Goal: Information Seeking & Learning: Find specific page/section

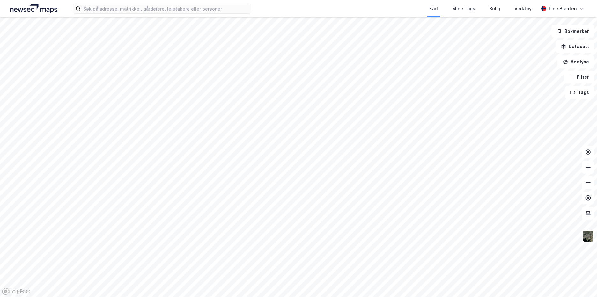
click at [315, 6] on div "Kart Mine Tags Bolig Verktøy" at bounding box center [410, 8] width 257 height 17
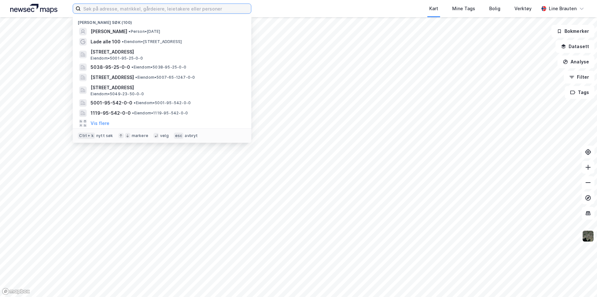
click at [96, 9] on input at bounding box center [166, 9] width 170 height 10
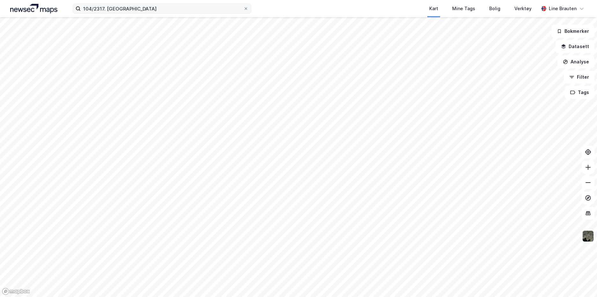
drag, startPoint x: 148, startPoint y: 2, endPoint x: 128, endPoint y: 10, distance: 21.7
click at [148, 2] on div "104/2317. Trondheim Kart Mine Tags Bolig Verktøy [PERSON_NAME]" at bounding box center [298, 8] width 597 height 17
drag, startPoint x: 105, startPoint y: 9, endPoint x: 115, endPoint y: 1, distance: 13.2
click at [106, 9] on input "104/2317. [GEOGRAPHIC_DATA]" at bounding box center [162, 9] width 163 height 10
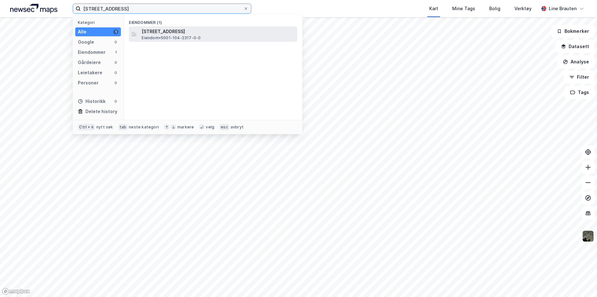
type input "[STREET_ADDRESS]"
click at [167, 34] on span "[STREET_ADDRESS]" at bounding box center [218, 32] width 153 height 8
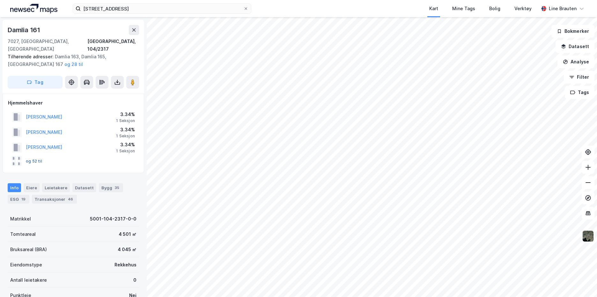
click at [0, 0] on button "og 52 til" at bounding box center [0, 0] width 0 height 0
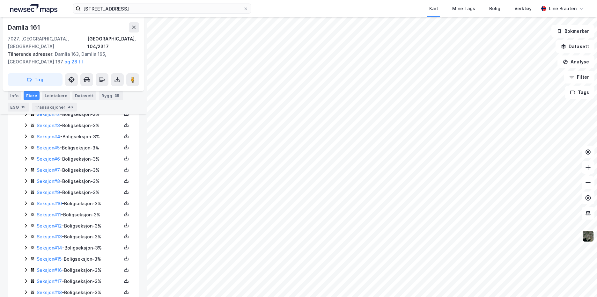
scroll to position [160, 0]
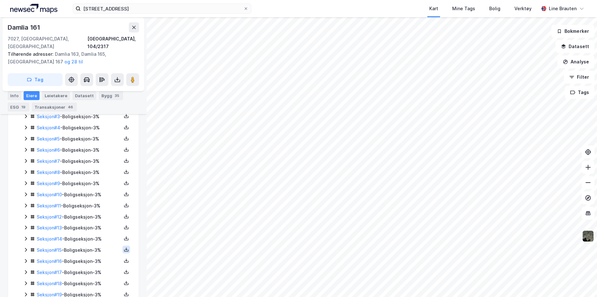
click at [124, 247] on icon at bounding box center [126, 249] width 5 height 5
click at [53, 248] on link "Seksjon # 15" at bounding box center [49, 250] width 25 height 5
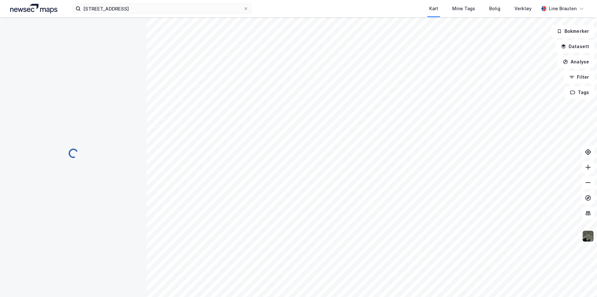
scroll to position [62, 0]
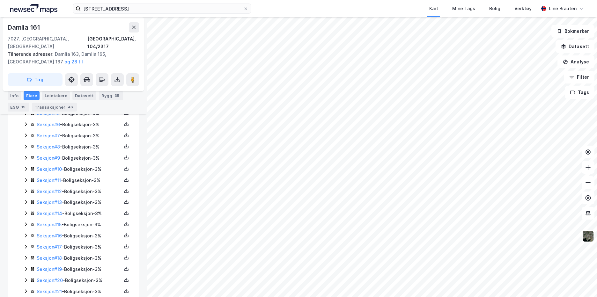
scroll to position [221, 0]
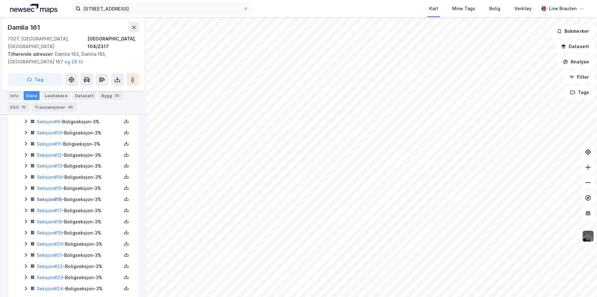
click at [56, 197] on link "Seksjon # 16" at bounding box center [49, 199] width 25 height 5
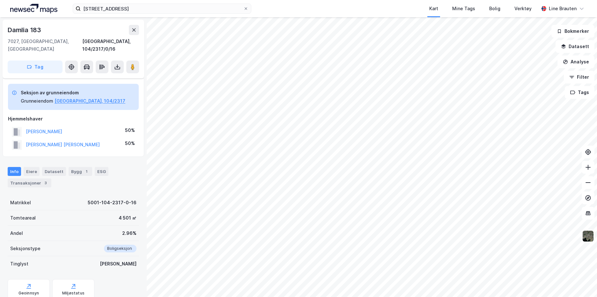
scroll to position [62, 0]
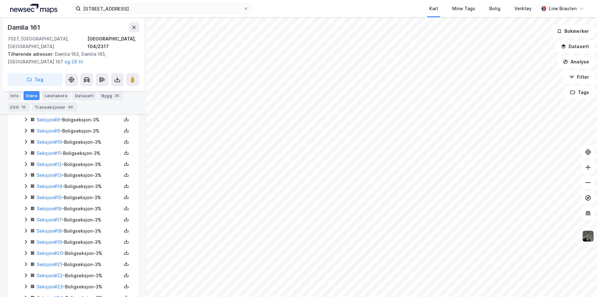
scroll to position [221, 0]
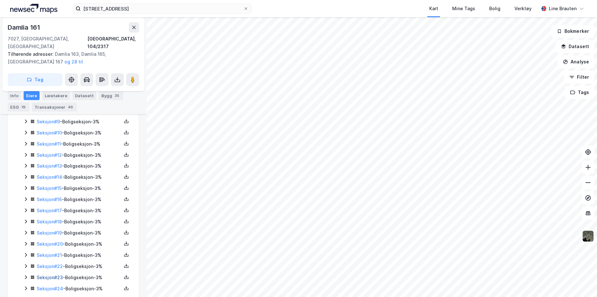
click at [56, 275] on link "Seksjon # 23" at bounding box center [50, 277] width 26 height 5
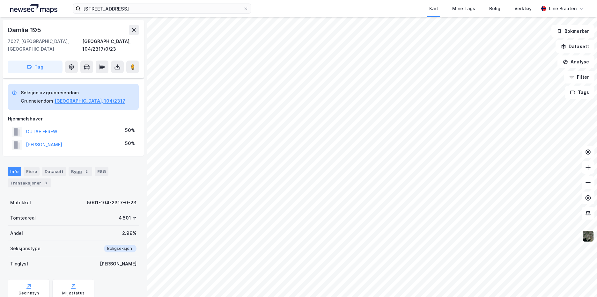
scroll to position [62, 0]
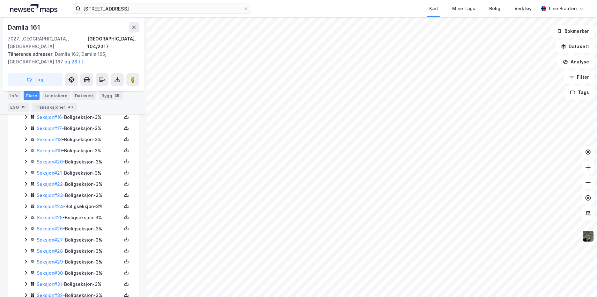
scroll to position [314, 0]
click at [53, 193] on link "Seksjon # 24" at bounding box center [50, 195] width 26 height 5
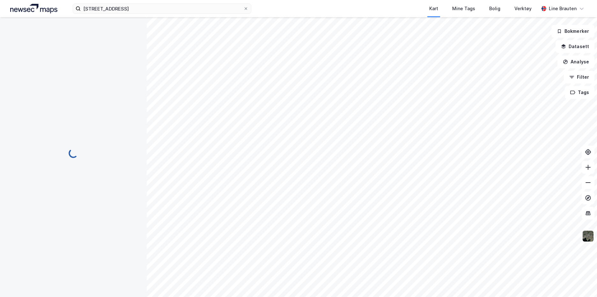
scroll to position [62, 0]
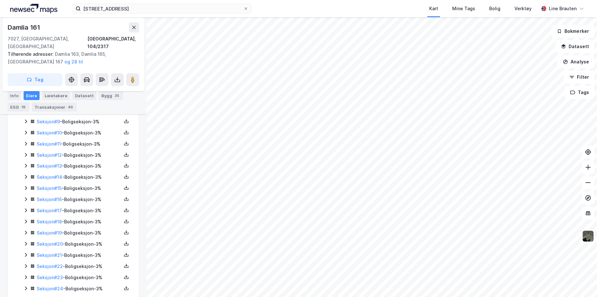
scroll to position [314, 0]
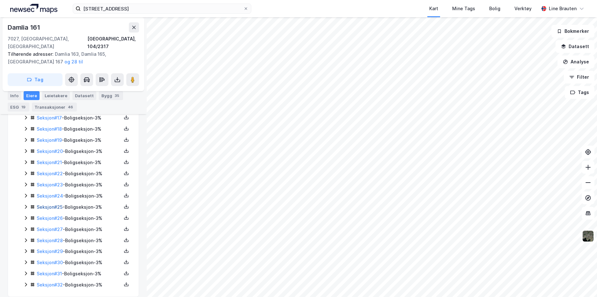
click at [59, 204] on link "Seksjon # 25" at bounding box center [50, 206] width 26 height 5
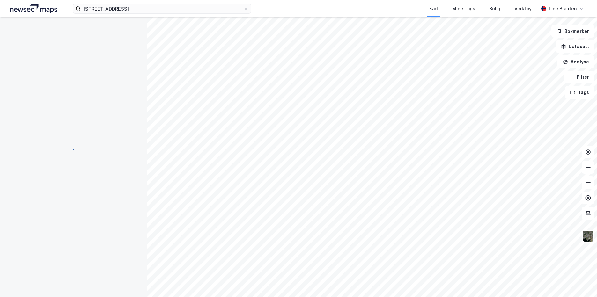
scroll to position [23, 0]
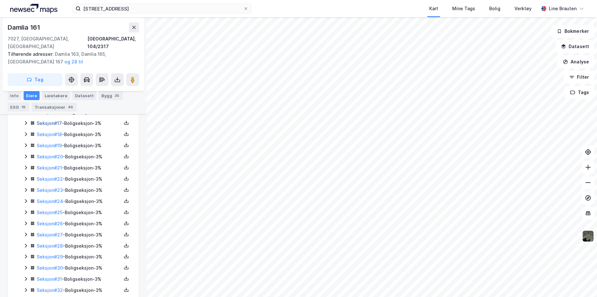
scroll to position [310, 0]
click at [59, 220] on link "Seksjon # 26" at bounding box center [50, 222] width 26 height 5
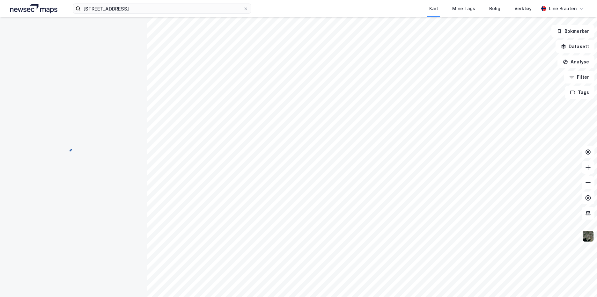
scroll to position [62, 0]
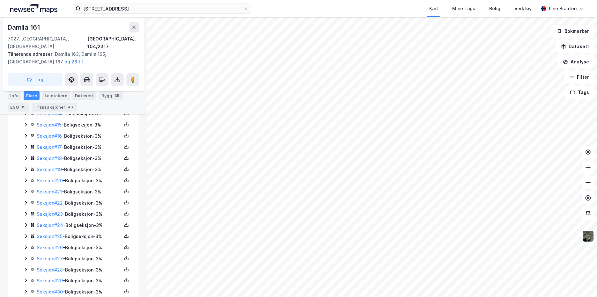
scroll to position [285, 0]
click at [54, 256] on link "Seksjon # 27" at bounding box center [50, 258] width 26 height 5
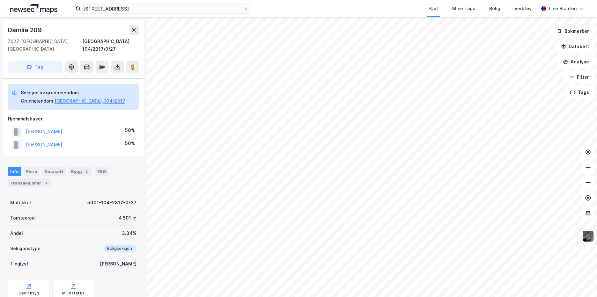
scroll to position [62, 0]
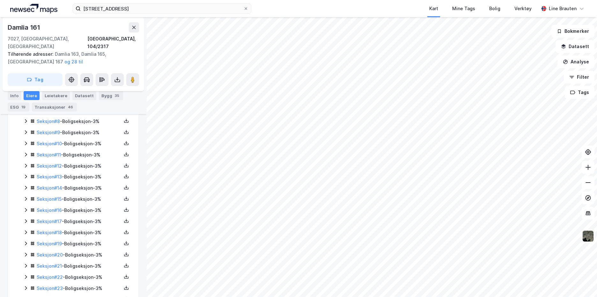
scroll to position [314, 0]
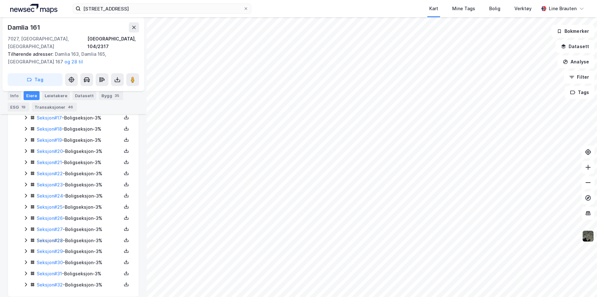
click at [52, 238] on link "Seksjon # 28" at bounding box center [50, 240] width 26 height 5
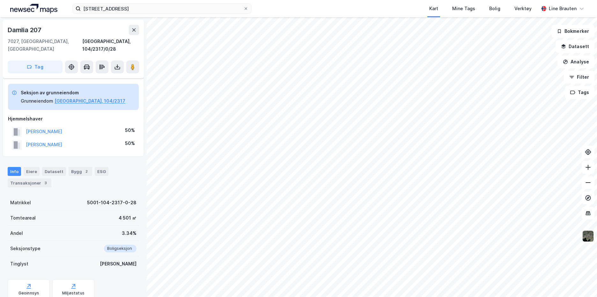
scroll to position [62, 0]
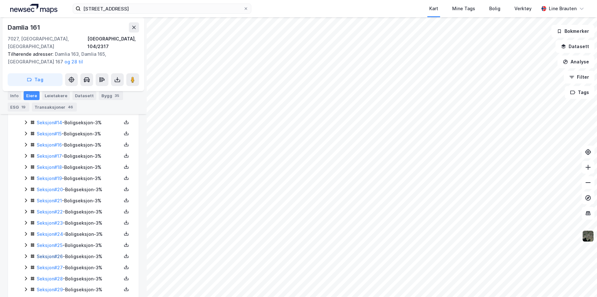
scroll to position [285, 0]
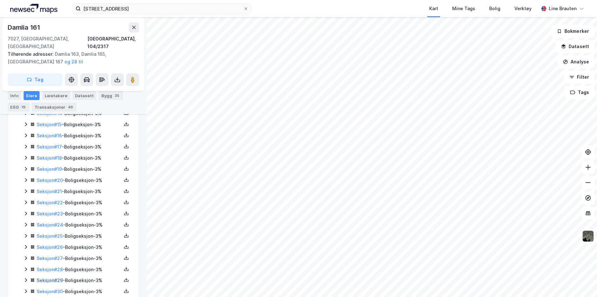
click at [48, 278] on link "Seksjon # 29" at bounding box center [50, 280] width 26 height 5
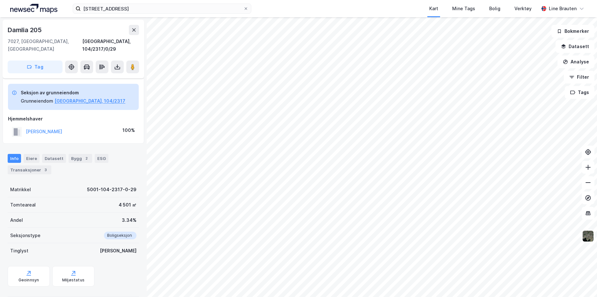
scroll to position [23, 0]
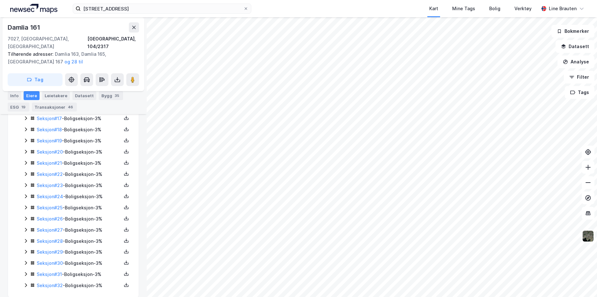
scroll to position [314, 0]
click at [49, 260] on link "Seksjon # 30" at bounding box center [50, 262] width 26 height 5
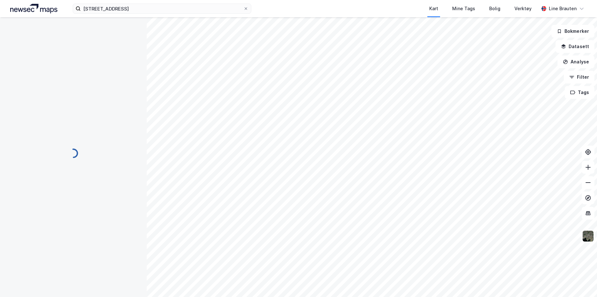
scroll to position [62, 0]
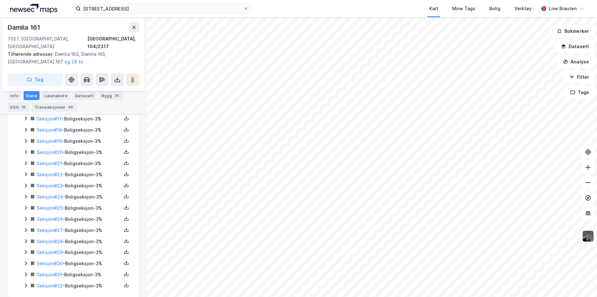
scroll to position [314, 0]
click at [54, 271] on link "Seksjon # 31" at bounding box center [49, 273] width 25 height 5
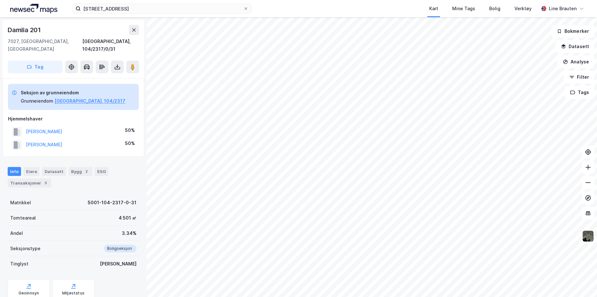
scroll to position [62, 0]
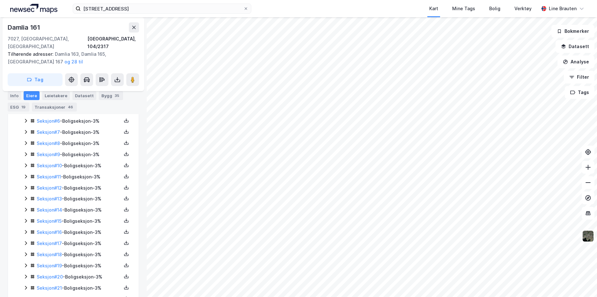
scroll to position [314, 0]
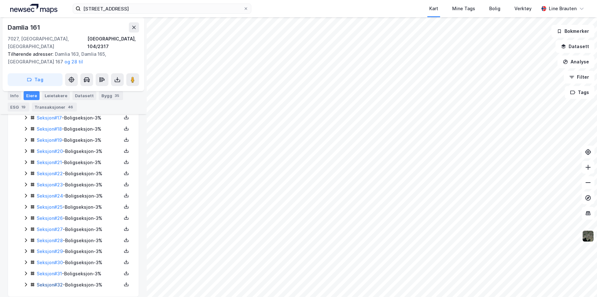
click at [52, 282] on link "Seksjon # 32" at bounding box center [50, 284] width 26 height 5
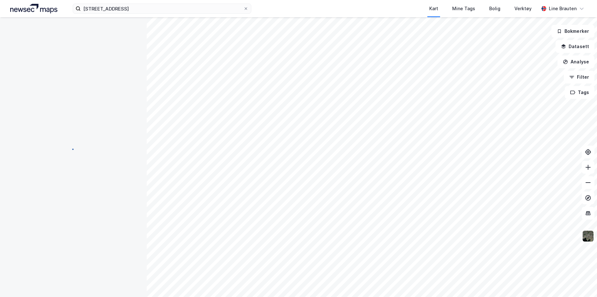
scroll to position [62, 0]
